Goal: Information Seeking & Learning: Find specific page/section

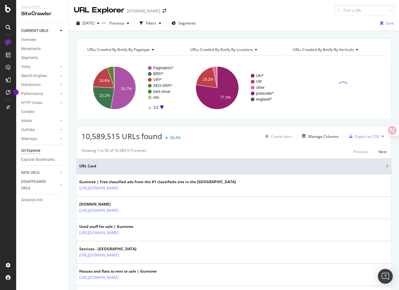
click at [266, 34] on div "URLs Crawled By Botify By pagetype Chart (by Value) Table Expand Export as CSV …" at bounding box center [234, 38] width 330 height 15
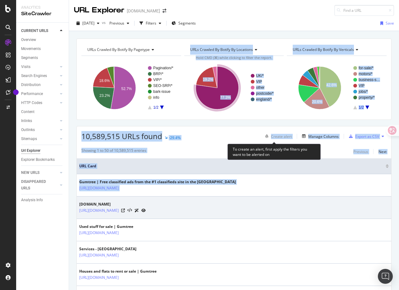
drag, startPoint x: 266, startPoint y: 34, endPoint x: 279, endPoint y: 196, distance: 162.6
click at [279, 46] on div "URLs Crawled By Botify By pagetype Chart (by Value) Table Expand Export as CSV …" at bounding box center [234, 38] width 330 height 15
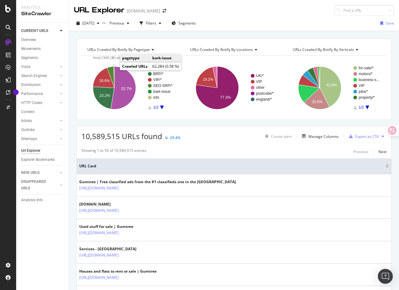
click at [114, 70] on icon "A chart." at bounding box center [113, 76] width 1 height 21
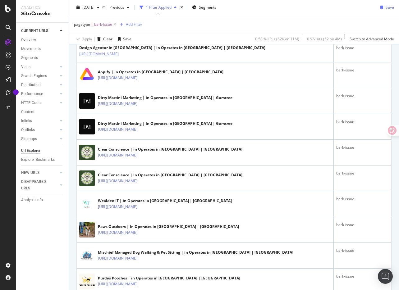
scroll to position [1229, 0]
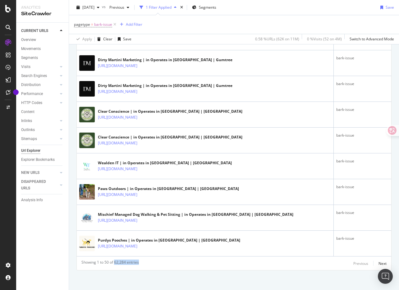
drag, startPoint x: 116, startPoint y: 261, endPoint x: 150, endPoint y: 261, distance: 33.6
click at [150, 261] on div "Showing 1 to 50 of 62,284 entries Previous Next" at bounding box center [234, 263] width 314 height 7
drag, startPoint x: 150, startPoint y: 261, endPoint x: 77, endPoint y: 261, distance: 73.3
click at [77, 261] on div "Showing 1 to 50 of 62,284 entries Previous Next" at bounding box center [234, 263] width 314 height 7
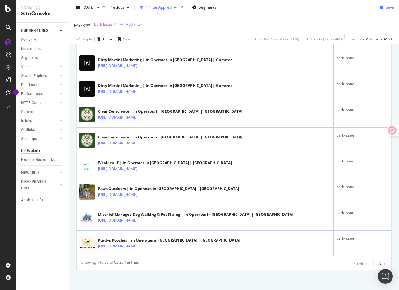
click at [180, 260] on div "Showing 1 to 50 of 62,284 entries Previous Next" at bounding box center [234, 263] width 314 height 7
drag, startPoint x: 129, startPoint y: 261, endPoint x: 116, endPoint y: 261, distance: 12.8
click at [116, 261] on div "Showing 1 to 50 of 62,284 entries" at bounding box center [109, 263] width 57 height 7
click at [122, 260] on div "Showing 1 to 50 of 62,284 entries" at bounding box center [109, 263] width 57 height 7
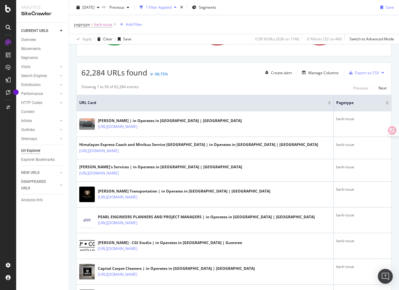
scroll to position [93, 0]
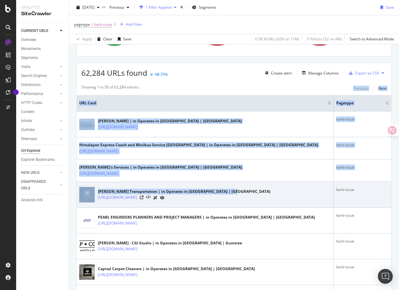
drag, startPoint x: 240, startPoint y: 88, endPoint x: 290, endPoint y: 194, distance: 117.7
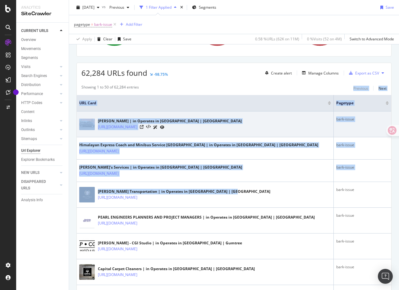
click at [262, 116] on div "[PERSON_NAME] | in Operates in [GEOGRAPHIC_DATA] | Gumtree [URL][DOMAIN_NAME]" at bounding box center [205, 124] width 252 height 16
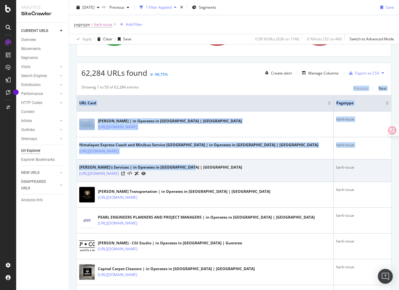
drag, startPoint x: 257, startPoint y: 86, endPoint x: 289, endPoint y: 168, distance: 87.7
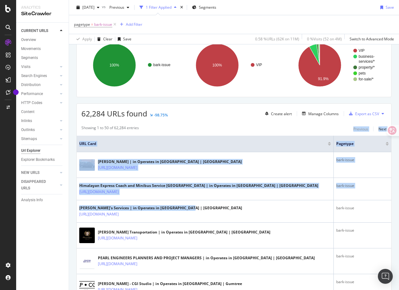
scroll to position [57, 0]
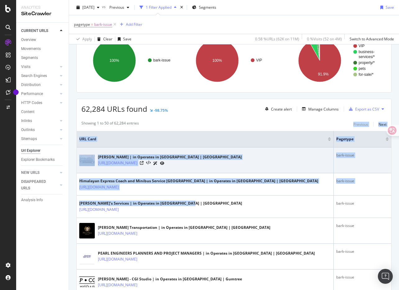
click at [242, 157] on div "[PERSON_NAME] | in Operates in [GEOGRAPHIC_DATA] | [GEOGRAPHIC_DATA]" at bounding box center [170, 157] width 144 height 6
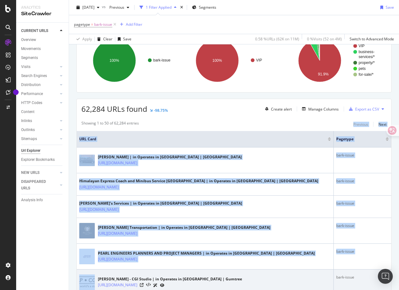
drag, startPoint x: 244, startPoint y: 123, endPoint x: 304, endPoint y: 272, distance: 160.3
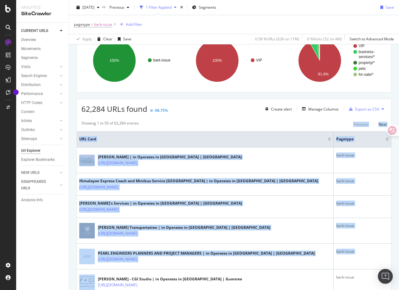
click at [246, 122] on div "Showing 1 to 50 of 62,284 entries Previous Next" at bounding box center [234, 124] width 314 height 7
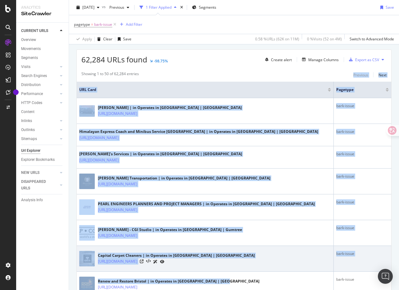
scroll to position [106, 0]
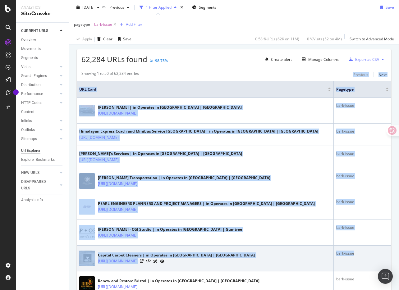
drag, startPoint x: 244, startPoint y: 122, endPoint x: 351, endPoint y: 257, distance: 172.3
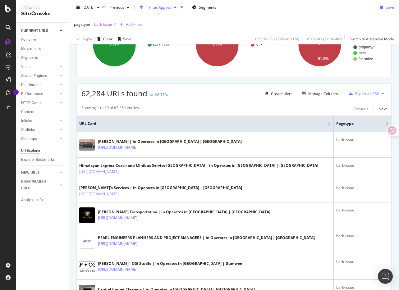
scroll to position [71, 0]
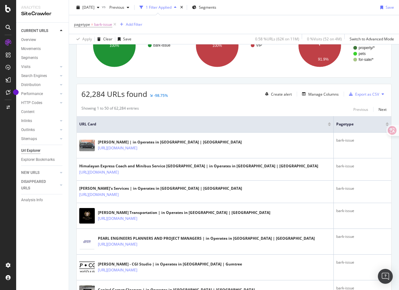
click at [181, 94] on div "62,284 URLs found -98.75% Create alert Manage Columns Export as CSV" at bounding box center [234, 91] width 314 height 15
drag, startPoint x: 185, startPoint y: 95, endPoint x: 83, endPoint y: 94, distance: 102.2
click at [83, 94] on div "62,284 URLs found -98.75% Create alert Manage Columns Export as CSV" at bounding box center [234, 91] width 314 height 15
click at [83, 94] on span "62,284 URLs found" at bounding box center [114, 94] width 66 height 10
drag, startPoint x: 83, startPoint y: 94, endPoint x: 188, endPoint y: 94, distance: 105.0
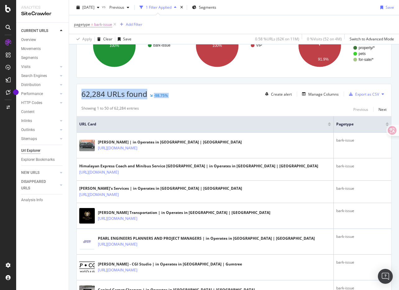
click at [188, 94] on div "62,284 URLs found -98.75% Create alert Manage Columns Export as CSV" at bounding box center [234, 91] width 314 height 15
click at [187, 94] on div "62,284 URLs found -98.75% Create alert Manage Columns Export as CSV" at bounding box center [234, 91] width 314 height 15
drag, startPoint x: 187, startPoint y: 94, endPoint x: 84, endPoint y: 94, distance: 102.8
click at [84, 94] on div "62,284 URLs found -98.75% Create alert Manage Columns Export as CSV" at bounding box center [234, 91] width 314 height 15
click at [84, 94] on span "62,284 URLs found" at bounding box center [114, 94] width 66 height 10
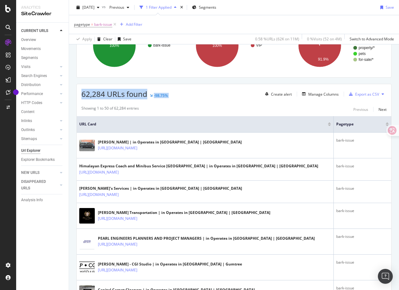
drag, startPoint x: 84, startPoint y: 94, endPoint x: 201, endPoint y: 94, distance: 116.8
click at [201, 94] on div "62,284 URLs found -98.75% Create alert Manage Columns Export as CSV" at bounding box center [234, 91] width 314 height 15
click at [243, 96] on div "62,284 URLs found -98.75% Create alert Manage Columns Export as CSV" at bounding box center [234, 91] width 314 height 15
drag, startPoint x: 105, startPoint y: 95, endPoint x: 82, endPoint y: 94, distance: 23.0
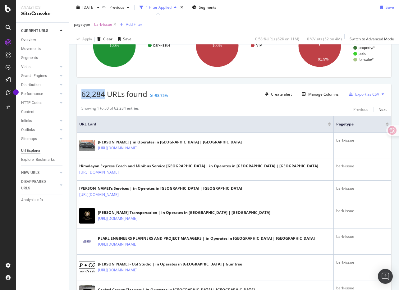
click at [82, 94] on span "62,284 URLs found" at bounding box center [114, 94] width 66 height 10
click at [89, 94] on span "62,284 URLs found" at bounding box center [114, 94] width 66 height 10
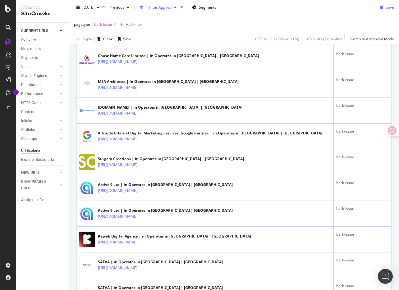
scroll to position [722, 0]
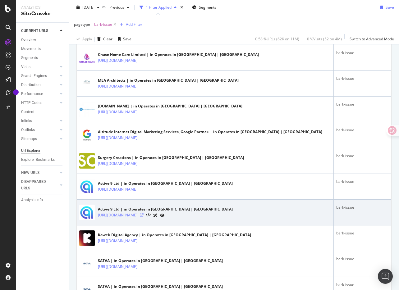
click at [144, 213] on icon at bounding box center [142, 215] width 4 height 4
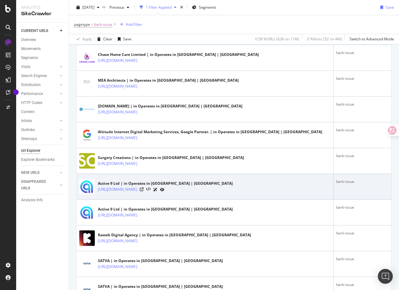
click at [278, 176] on td "Active 9 Ltd | in Operates in [GEOGRAPHIC_DATA] | [GEOGRAPHIC_DATA] [URL][DOMAI…" at bounding box center [205, 187] width 257 height 26
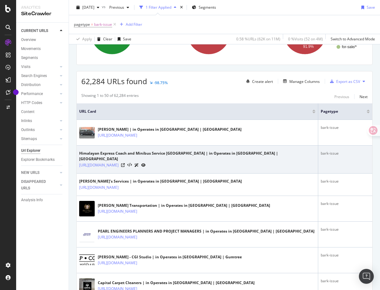
scroll to position [74, 0]
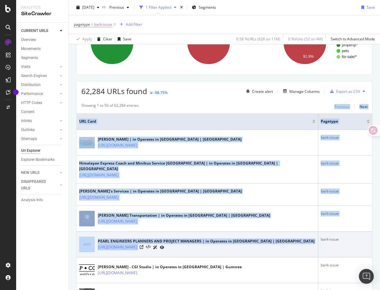
drag, startPoint x: 193, startPoint y: 104, endPoint x: 276, endPoint y: 246, distance: 164.4
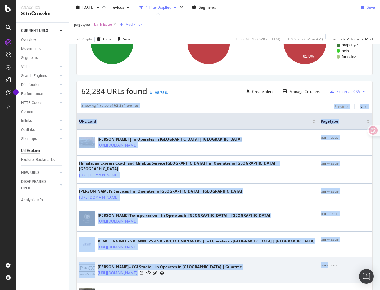
drag, startPoint x: 209, startPoint y: 100, endPoint x: 282, endPoint y: 268, distance: 183.1
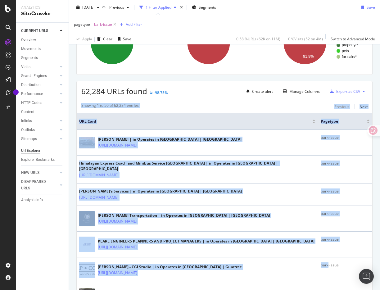
click at [192, 106] on div "Showing 1 to 50 of 62,284 entries Previous Next" at bounding box center [225, 106] width 296 height 7
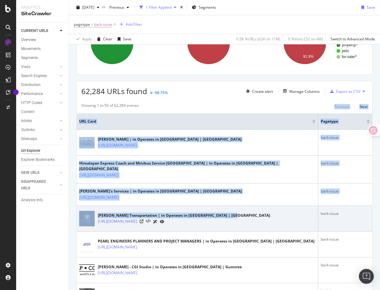
drag, startPoint x: 190, startPoint y: 104, endPoint x: 269, endPoint y: 215, distance: 136.5
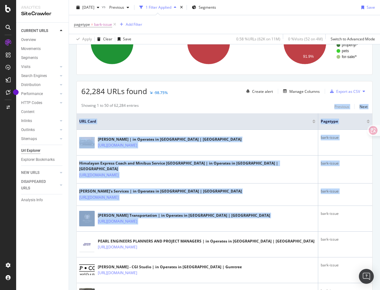
click at [217, 105] on div "Showing 1 to 50 of 62,284 entries Previous Next" at bounding box center [225, 106] width 296 height 7
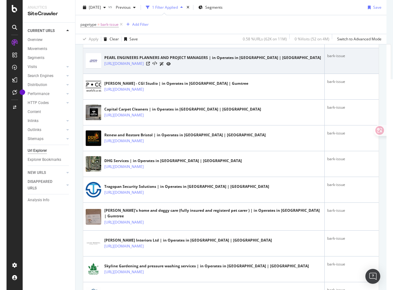
scroll to position [295, 0]
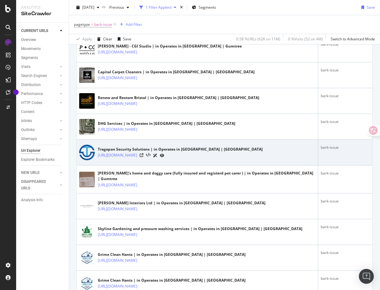
click at [164, 152] on div at bounding box center [152, 155] width 25 height 7
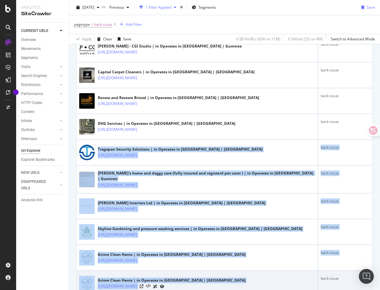
drag, startPoint x: 195, startPoint y: 135, endPoint x: 274, endPoint y: 281, distance: 166.5
click at [274, 281] on div "Grime Clean Hants | in Operates in [GEOGRAPHIC_DATA] | Gumtree [URL][DOMAIN_NAM…" at bounding box center [197, 284] width 236 height 16
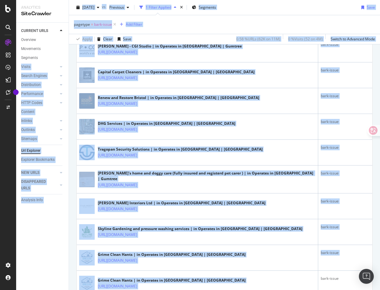
drag, startPoint x: 274, startPoint y: 281, endPoint x: 65, endPoint y: 57, distance: 306.4
click at [65, 57] on div "Analytics SiteCrawler CURRENT URLS Overview Movements Segments Visits Analysis …" at bounding box center [198, 145] width 364 height 290
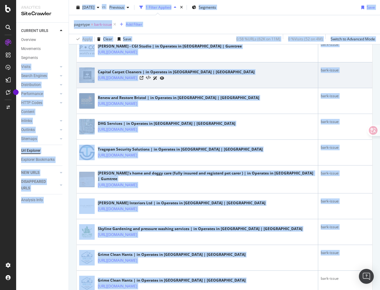
click at [94, 62] on td "Capital Carpet Cleaners | in Operates in [GEOGRAPHIC_DATA] | Gumtree [URL][DOMA…" at bounding box center [198, 75] width 242 height 26
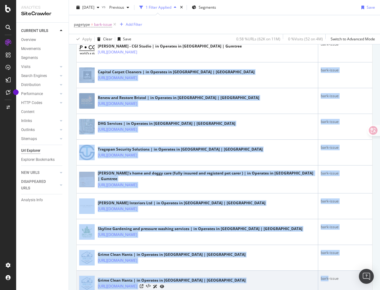
drag, startPoint x: 94, startPoint y: 57, endPoint x: 269, endPoint y: 280, distance: 282.8
click at [269, 280] on div "Grime Clean Hants | in Operates in [GEOGRAPHIC_DATA] | Gumtree [URL][DOMAIN_NAM…" at bounding box center [197, 284] width 236 height 16
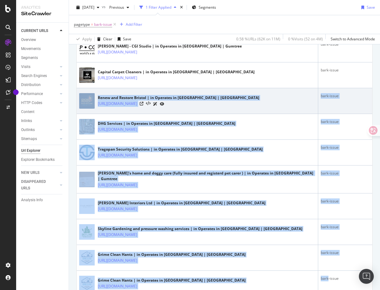
drag, startPoint x: 269, startPoint y: 280, endPoint x: 92, endPoint y: 85, distance: 263.4
click at [92, 88] on td "[PERSON_NAME] and Restore Bristol | in Operates in [GEOGRAPHIC_DATA] | Gumtree …" at bounding box center [198, 101] width 242 height 26
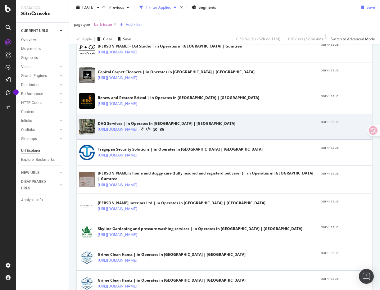
drag, startPoint x: 254, startPoint y: 123, endPoint x: 98, endPoint y: 124, distance: 156.3
click at [98, 126] on div "[URL][DOMAIN_NAME]" at bounding box center [167, 129] width 138 height 7
copy link "[URL][DOMAIN_NAME]"
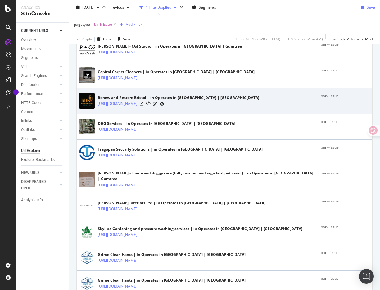
click at [242, 107] on td "[PERSON_NAME] and Restore Bristol | in Operates in [GEOGRAPHIC_DATA] | Gumtree …" at bounding box center [198, 101] width 242 height 26
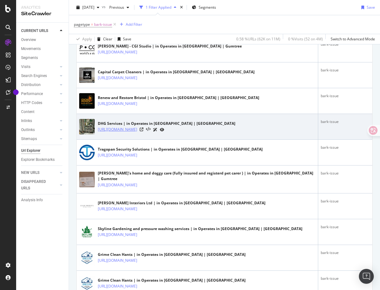
drag, startPoint x: 254, startPoint y: 123, endPoint x: 98, endPoint y: 125, distance: 156.3
click at [98, 126] on div "[URL][DOMAIN_NAME]" at bounding box center [167, 129] width 138 height 7
copy link "[URL][DOMAIN_NAME]"
click at [256, 119] on div "DHG Services | in Operates in [GEOGRAPHIC_DATA] | [GEOGRAPHIC_DATA] [URL][DOMAI…" at bounding box center [197, 127] width 236 height 16
drag, startPoint x: 254, startPoint y: 124, endPoint x: 98, endPoint y: 123, distance: 156.6
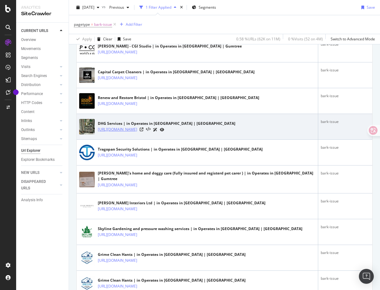
click at [98, 126] on div "[URL][DOMAIN_NAME]" at bounding box center [167, 129] width 138 height 7
copy link "[URL][DOMAIN_NAME]"
click at [217, 114] on td "DHG Services | in Operates in [GEOGRAPHIC_DATA] | [GEOGRAPHIC_DATA] [URL][DOMAI…" at bounding box center [198, 127] width 242 height 26
drag, startPoint x: 254, startPoint y: 124, endPoint x: 98, endPoint y: 123, distance: 156.3
click at [98, 126] on div "[URL][DOMAIN_NAME]" at bounding box center [167, 129] width 138 height 7
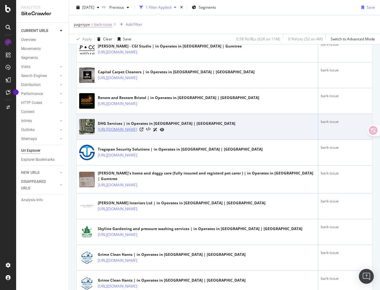
copy link "[URL][DOMAIN_NAME]"
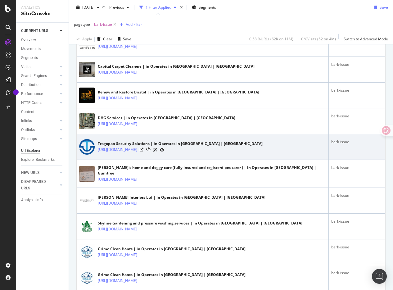
click at [227, 153] on div "Tragopan Security Solutions | in Operates in [GEOGRAPHIC_DATA] | Gumtree [URL][…" at bounding box center [202, 147] width 247 height 16
drag, startPoint x: 229, startPoint y: 149, endPoint x: 98, endPoint y: 149, distance: 131.7
click at [98, 149] on div "[URL][DOMAIN_NAME]" at bounding box center [180, 150] width 165 height 7
copy link "[URL][DOMAIN_NAME]"
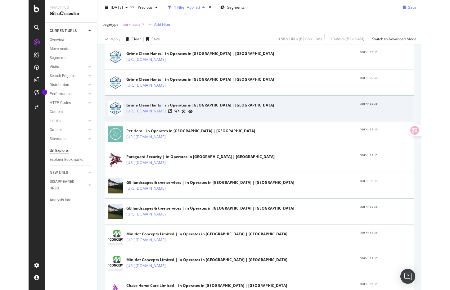
scroll to position [492, 0]
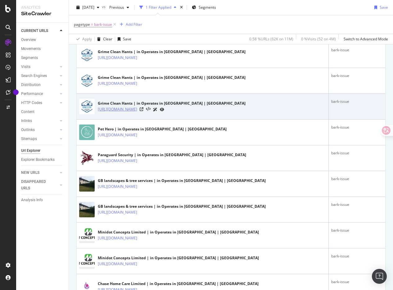
drag, startPoint x: 218, startPoint y: 108, endPoint x: 98, endPoint y: 108, distance: 120.2
click at [98, 108] on div "[URL][DOMAIN_NAME]" at bounding box center [172, 109] width 148 height 7
copy link "[URL][DOMAIN_NAME]"
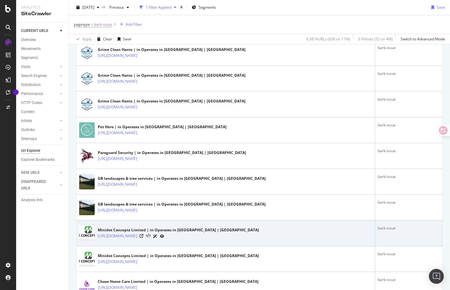
drag, startPoint x: 231, startPoint y: 236, endPoint x: 97, endPoint y: 236, distance: 133.3
click at [97, 236] on div "Minidot Concepts Limited | in Operates in [GEOGRAPHIC_DATA] | Gumtree [URL][DOM…" at bounding box center [226, 234] width 294 height 16
copy link "[URL][DOMAIN_NAME]"
click at [137, 238] on link "[URL][DOMAIN_NAME]" at bounding box center [117, 236] width 39 height 6
click at [272, 237] on div "Minidot Concepts Limited | in Operates in [GEOGRAPHIC_DATA] | Gumtree [URL][DOM…" at bounding box center [226, 234] width 294 height 16
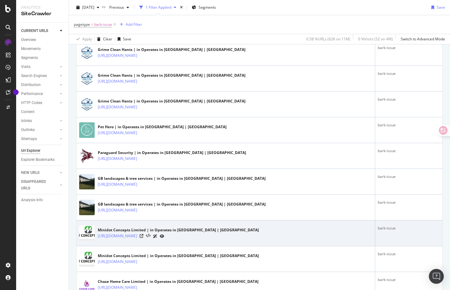
drag, startPoint x: 231, startPoint y: 236, endPoint x: 97, endPoint y: 236, distance: 133.3
click at [97, 236] on div "Minidot Concepts Limited | in Operates in [GEOGRAPHIC_DATA] | Gumtree [URL][DOM…" at bounding box center [226, 234] width 294 height 16
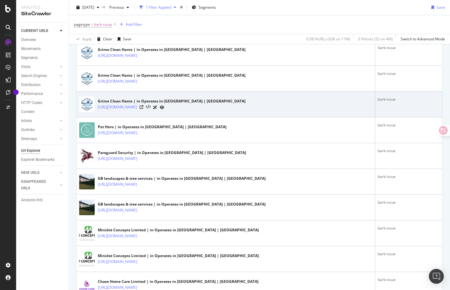
copy link "[URL][DOMAIN_NAME]"
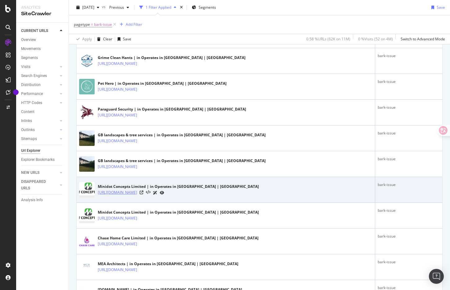
scroll to position [537, 0]
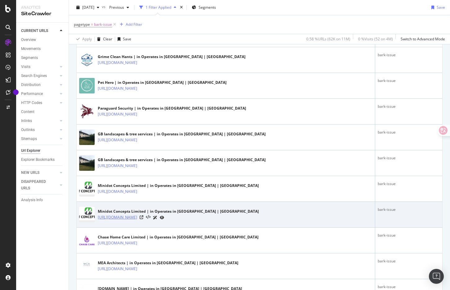
drag, startPoint x: 237, startPoint y: 219, endPoint x: 98, endPoint y: 215, distance: 138.9
click at [98, 215] on div "[URL][DOMAIN_NAME]" at bounding box center [178, 217] width 161 height 7
copy link "[URL][DOMAIN_NAME]"
